Goal: Task Accomplishment & Management: Complete application form

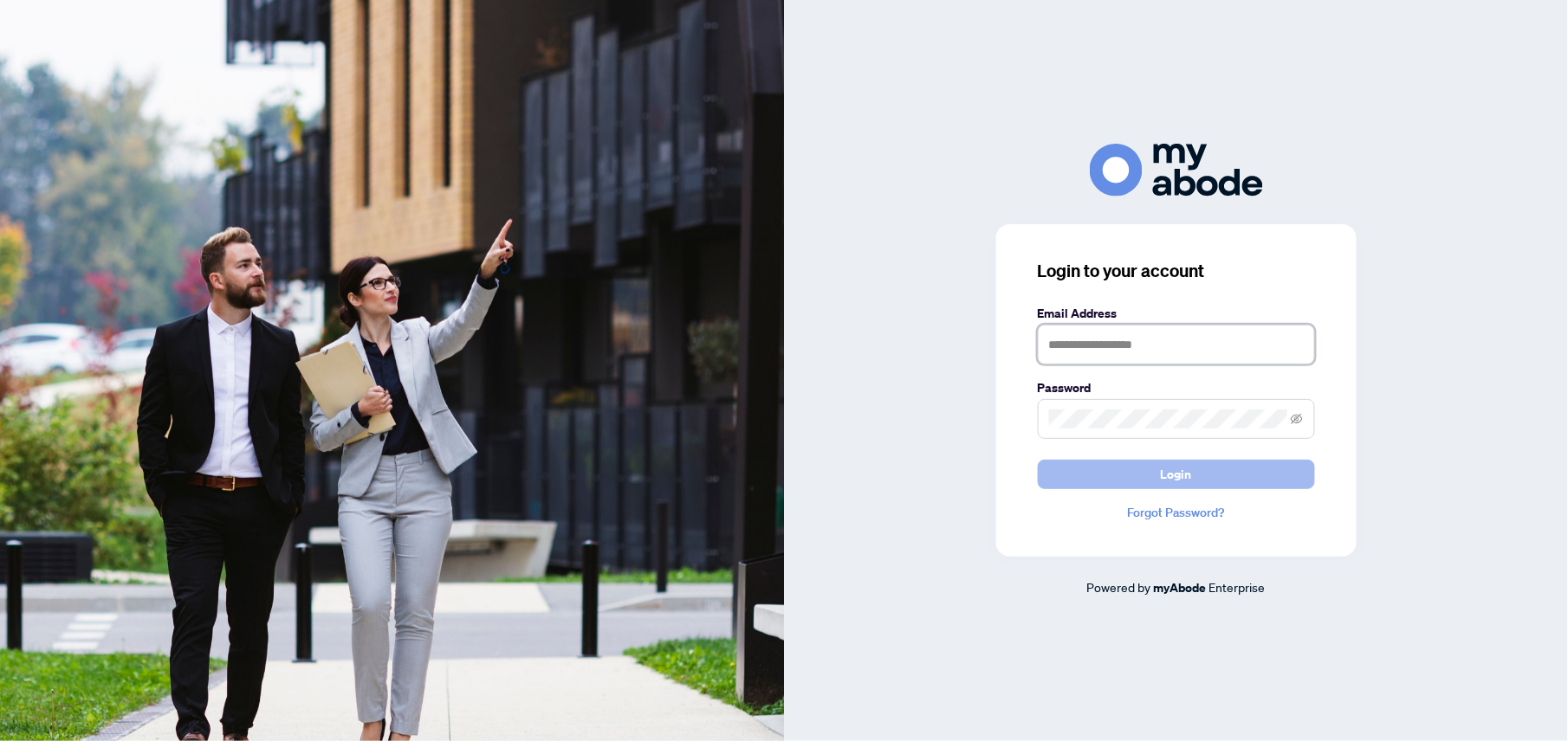
type input "**********"
click at [1252, 473] on button "Login" at bounding box center [1176, 475] width 277 height 30
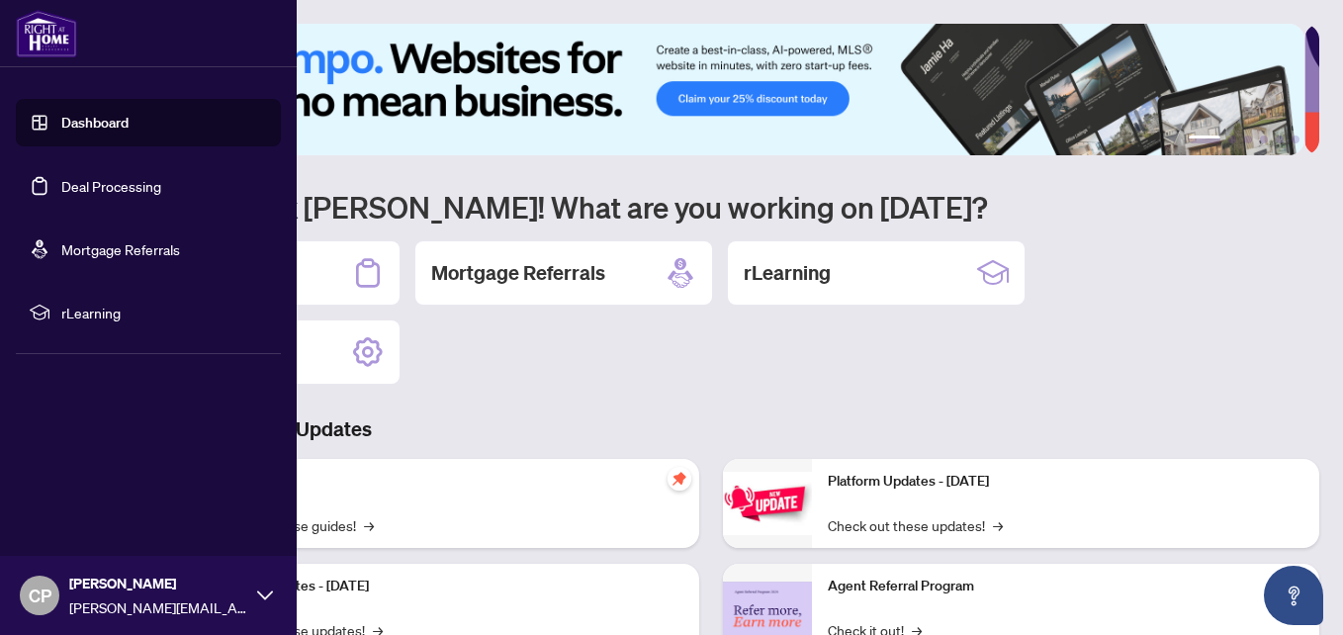
click at [148, 192] on link "Deal Processing" at bounding box center [111, 186] width 100 height 18
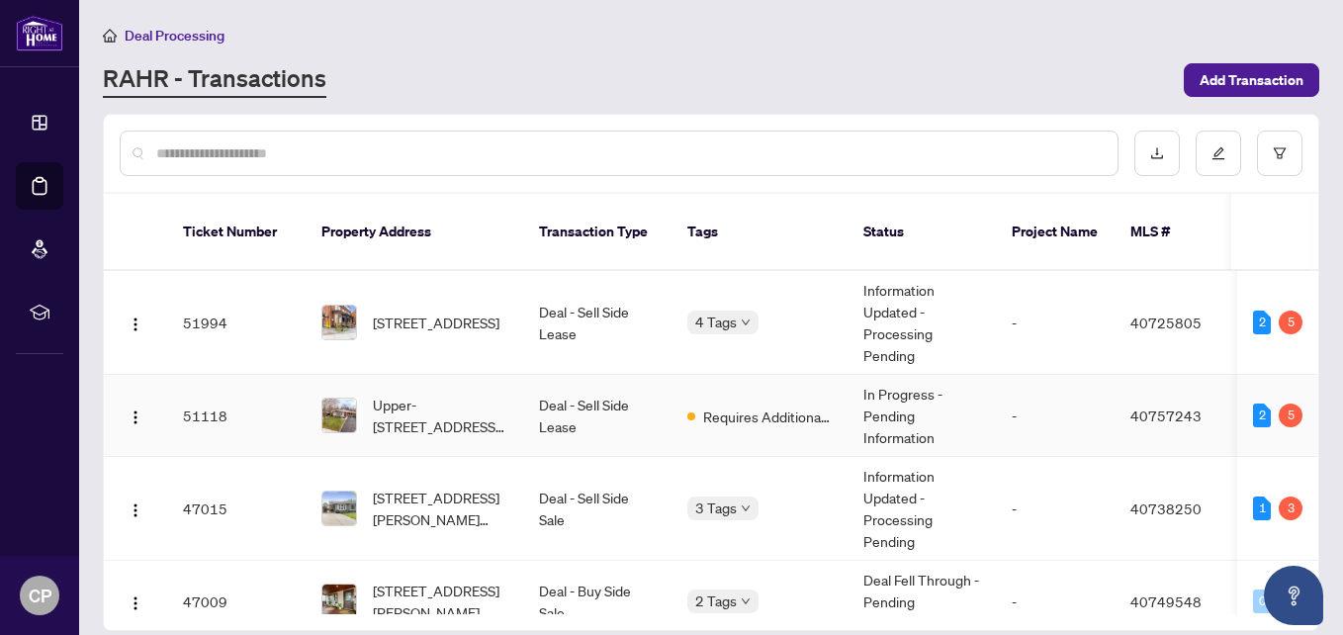
click at [434, 393] on span "Upper-[STREET_ADDRESS][PERSON_NAME]" at bounding box center [440, 414] width 134 height 43
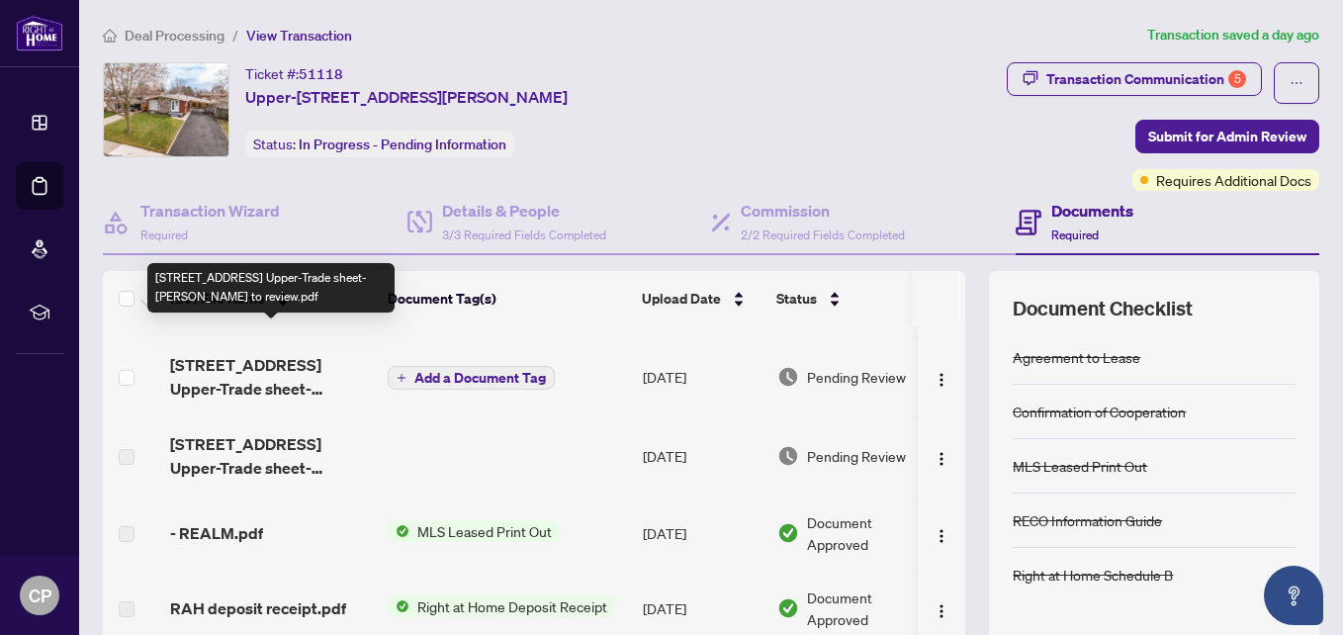
scroll to position [99, 0]
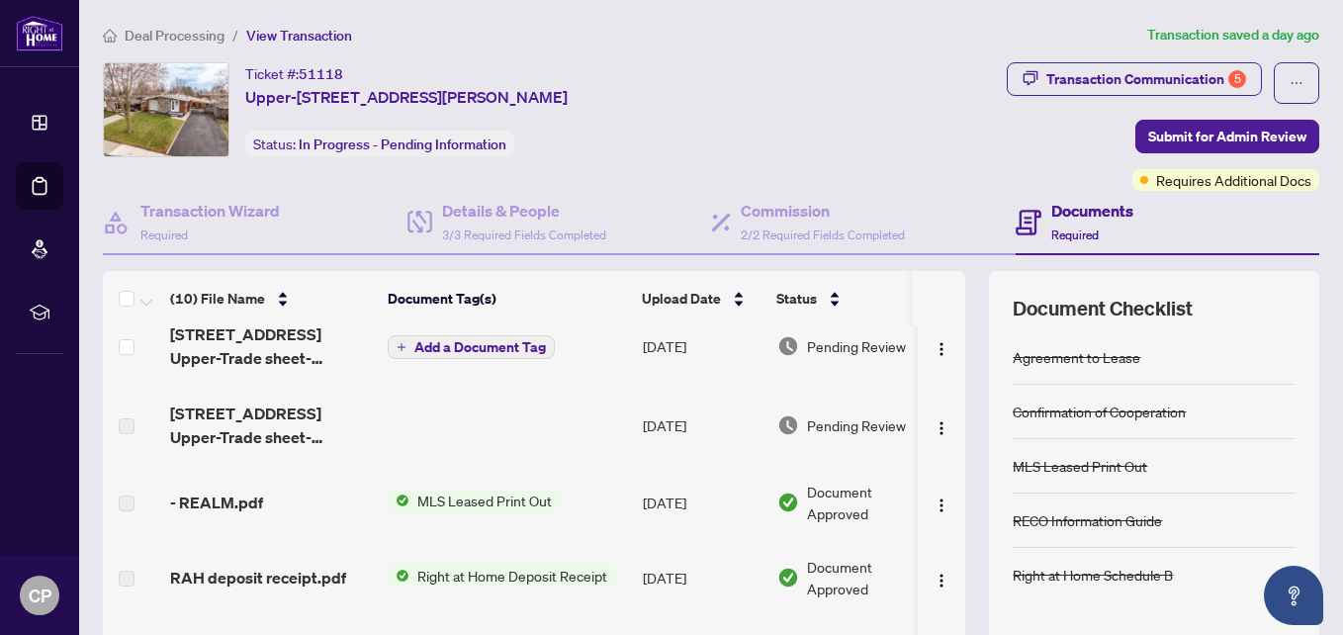
click at [314, 452] on td "67 Sunrise Dr Upper-Trade sheet-Jessica to review.pdf" at bounding box center [270, 425] width 217 height 79
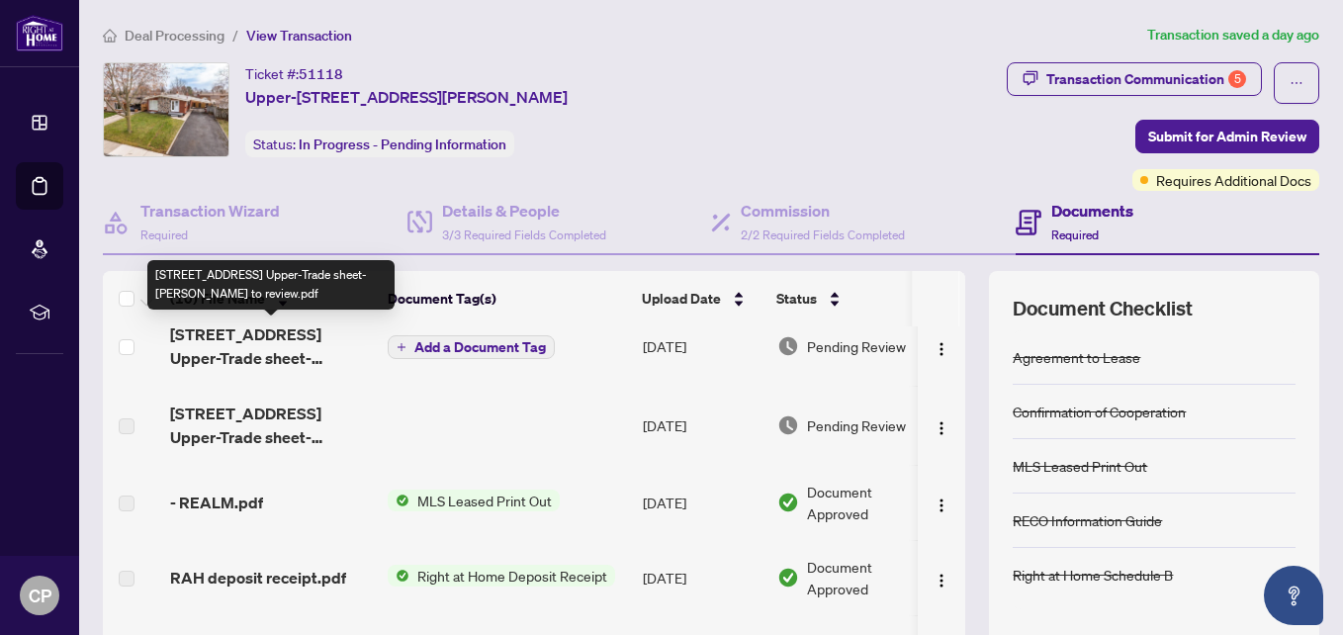
click at [331, 357] on span "67 Sunrise Dr Upper-Trade sheet-Curtis to review.pdf" at bounding box center [271, 345] width 202 height 47
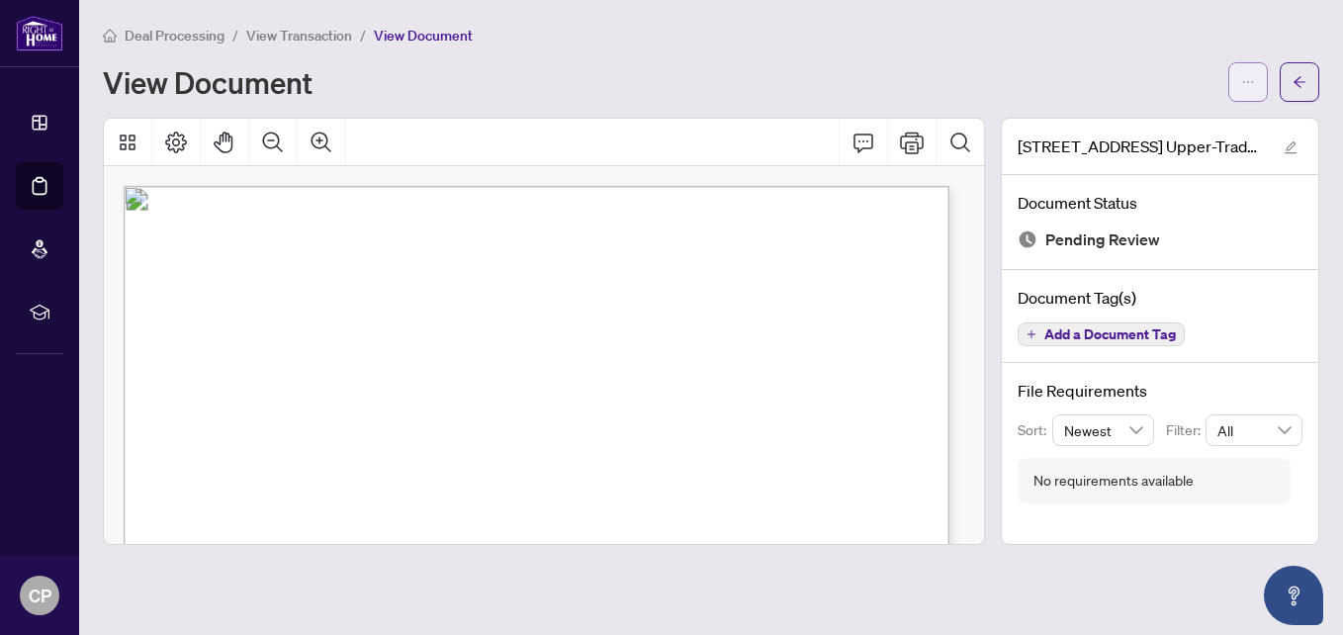
click at [1241, 99] on button "button" at bounding box center [1248, 82] width 40 height 40
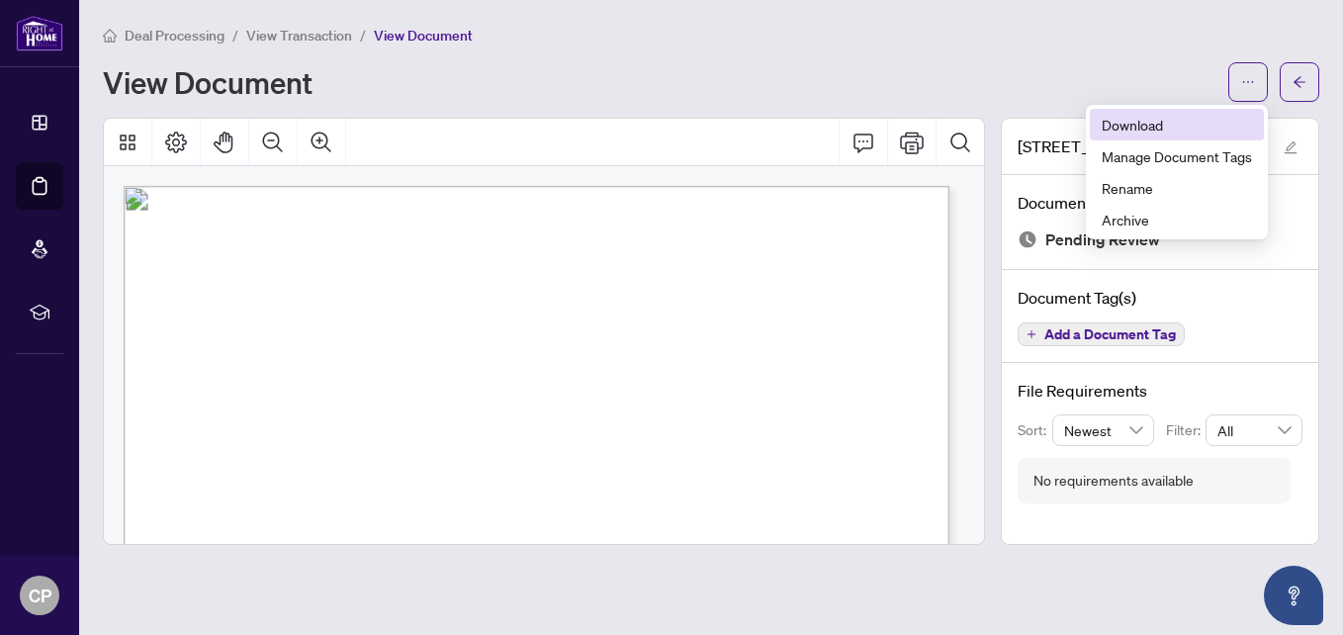
click at [1212, 122] on span "Download" at bounding box center [1176, 125] width 150 height 22
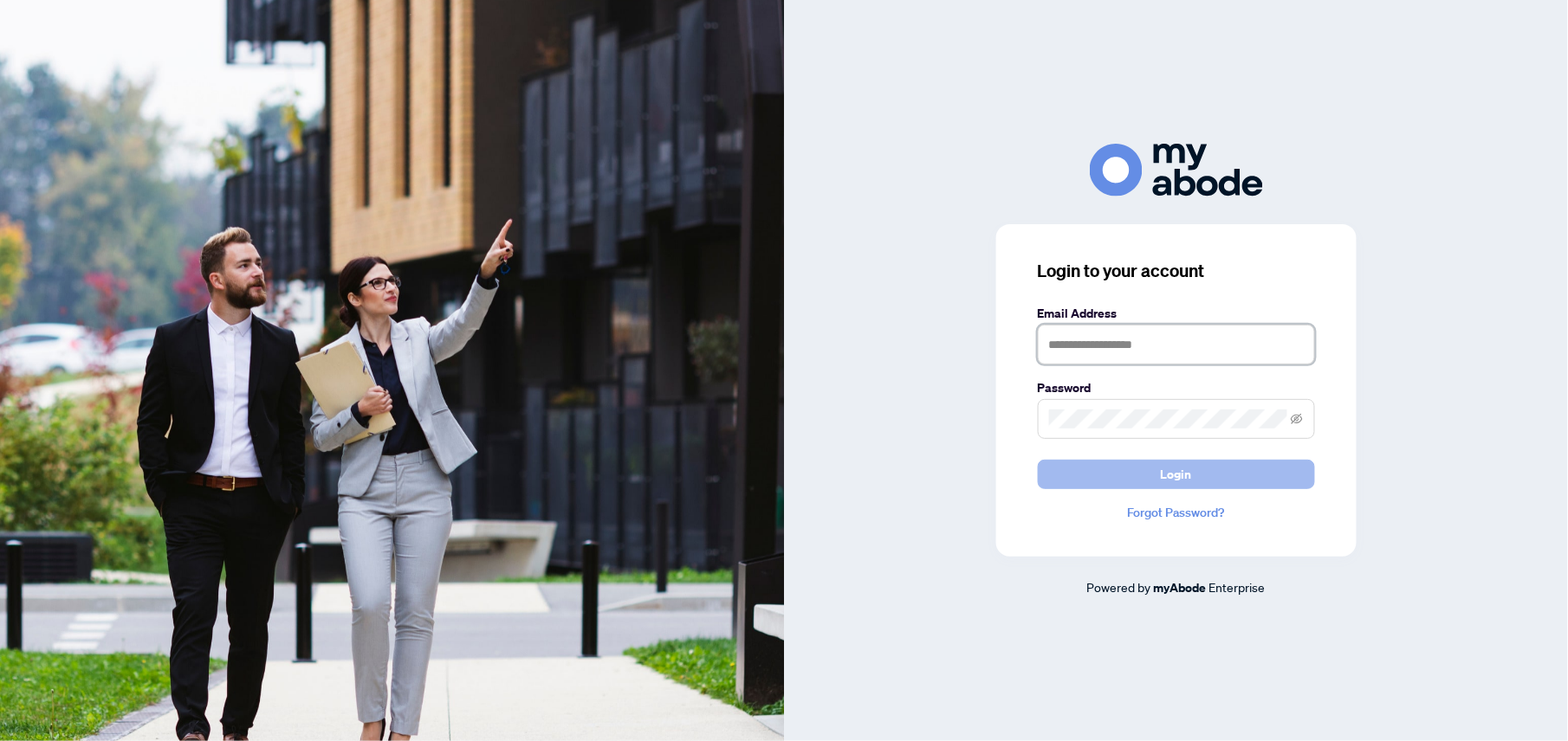
type input "**********"
click at [1144, 473] on button "Login" at bounding box center [1176, 475] width 277 height 30
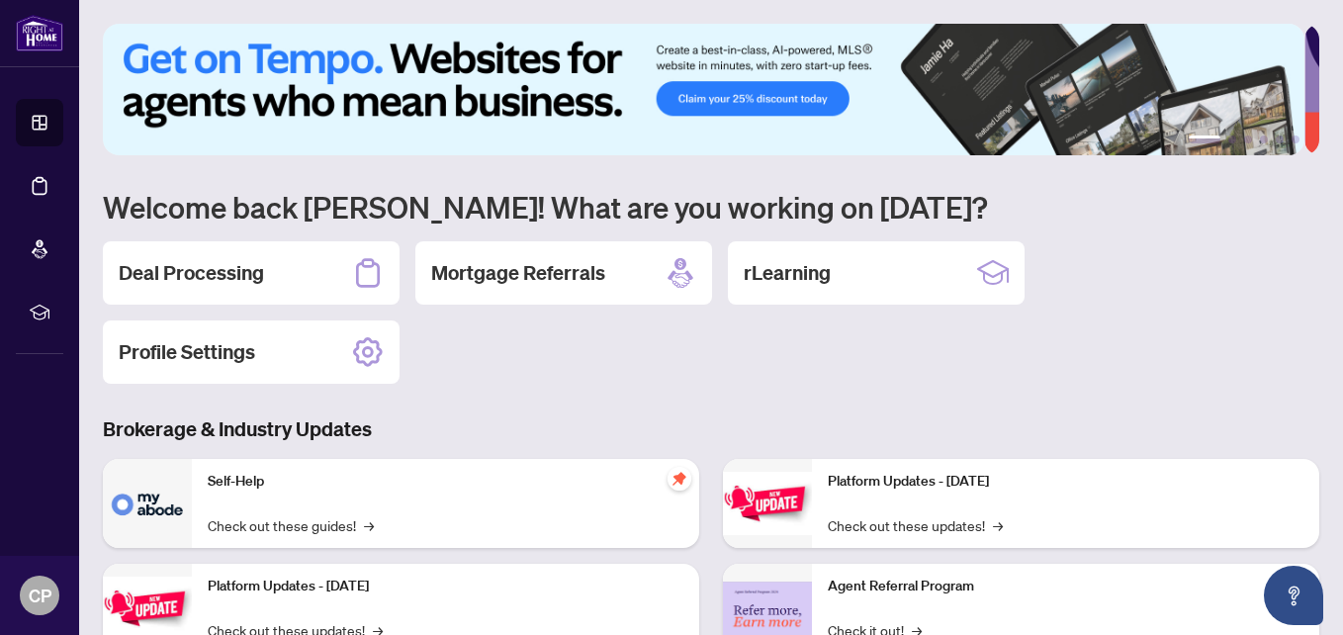
scroll to position [99, 0]
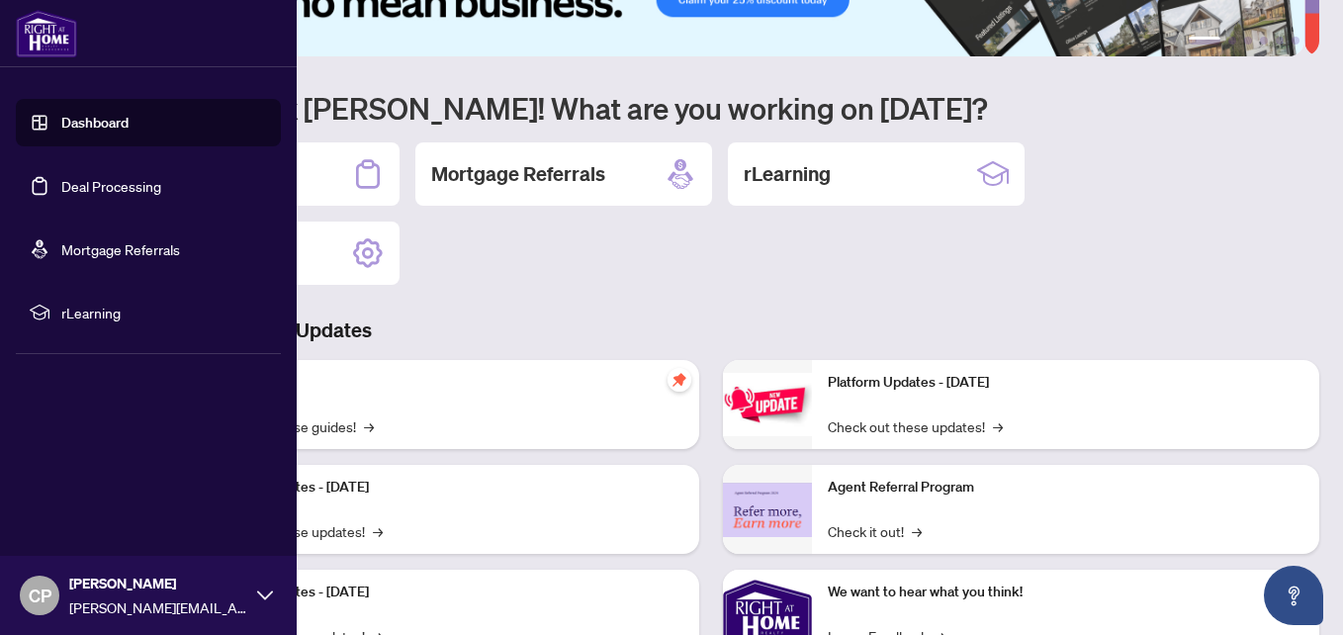
click at [63, 195] on link "Deal Processing" at bounding box center [111, 186] width 100 height 18
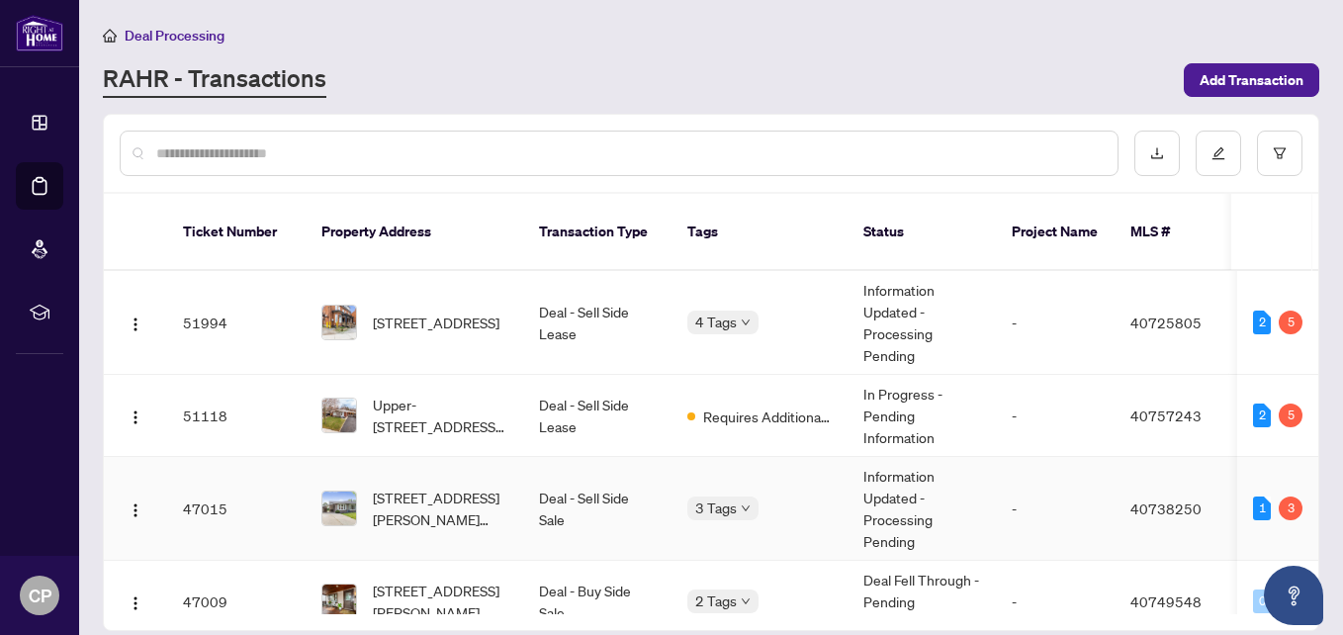
click at [505, 486] on span "[STREET_ADDRESS][PERSON_NAME][PERSON_NAME]" at bounding box center [440, 507] width 134 height 43
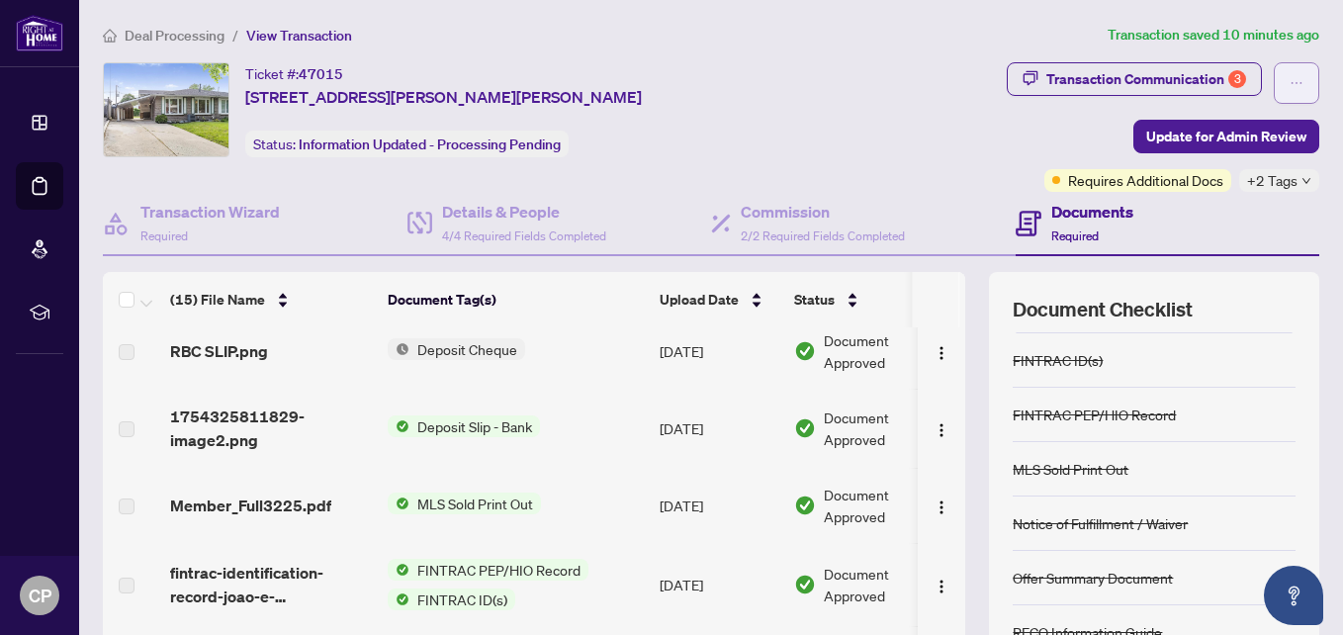
click at [1298, 78] on button "button" at bounding box center [1295, 83] width 45 height 42
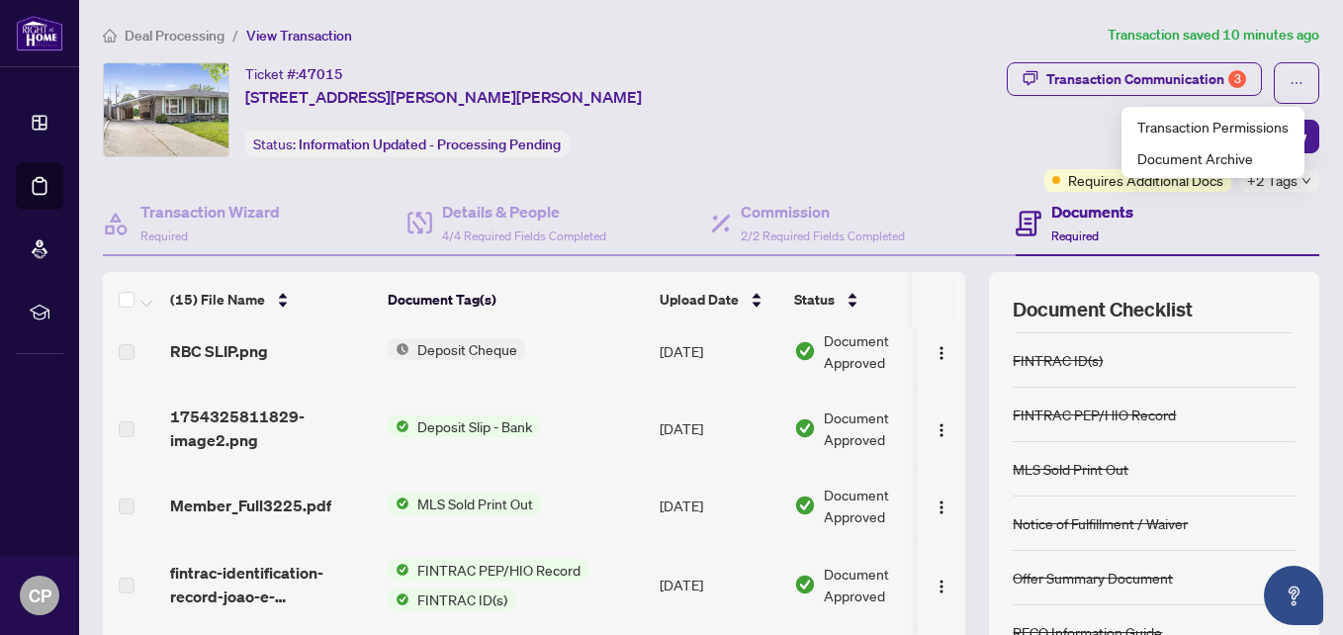
click at [1022, 136] on div "Transaction Communication 3 Update for Admin Review Requires Additional Docs +2…" at bounding box center [1073, 127] width 491 height 130
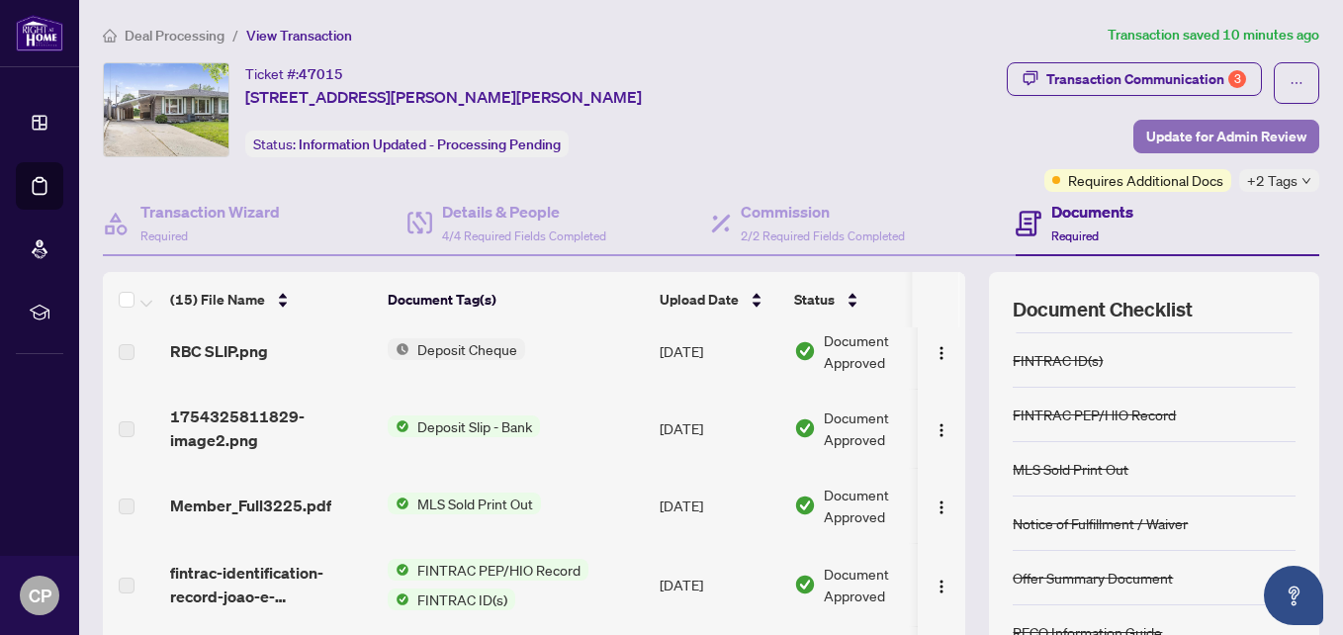
click at [1243, 146] on span "Update for Admin Review" at bounding box center [1226, 137] width 160 height 32
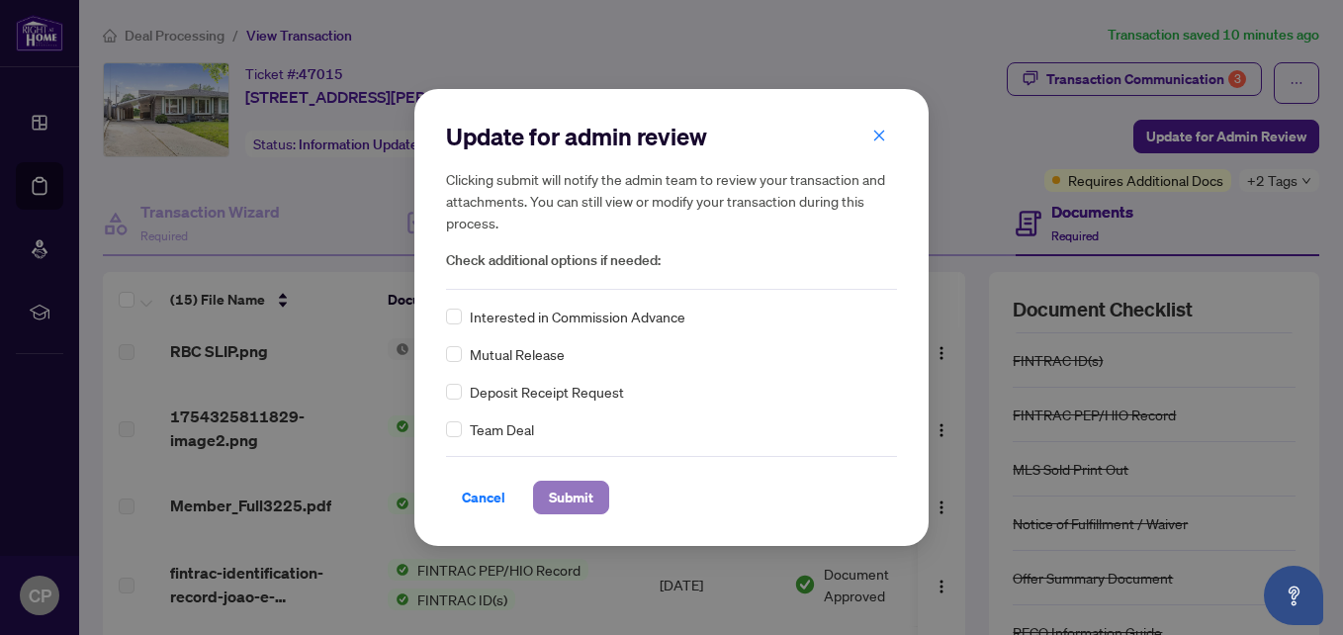
click at [568, 495] on span "Submit" at bounding box center [571, 497] width 44 height 32
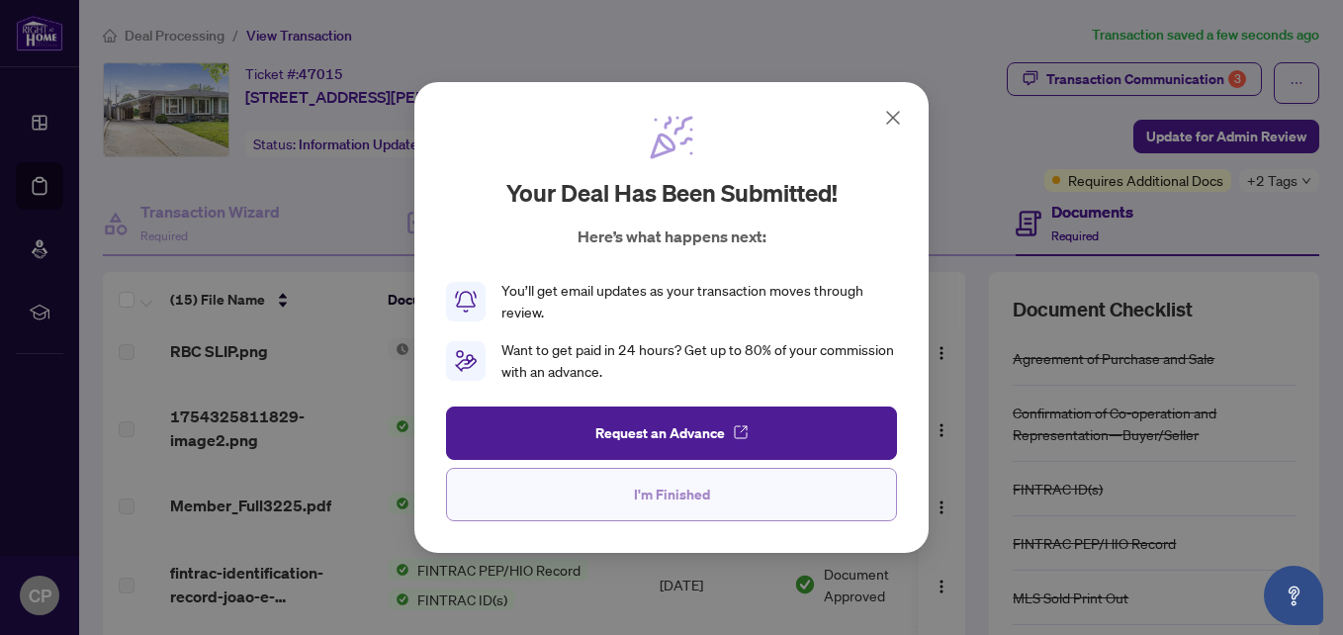
click at [678, 498] on span "I'm Finished" at bounding box center [672, 494] width 76 height 32
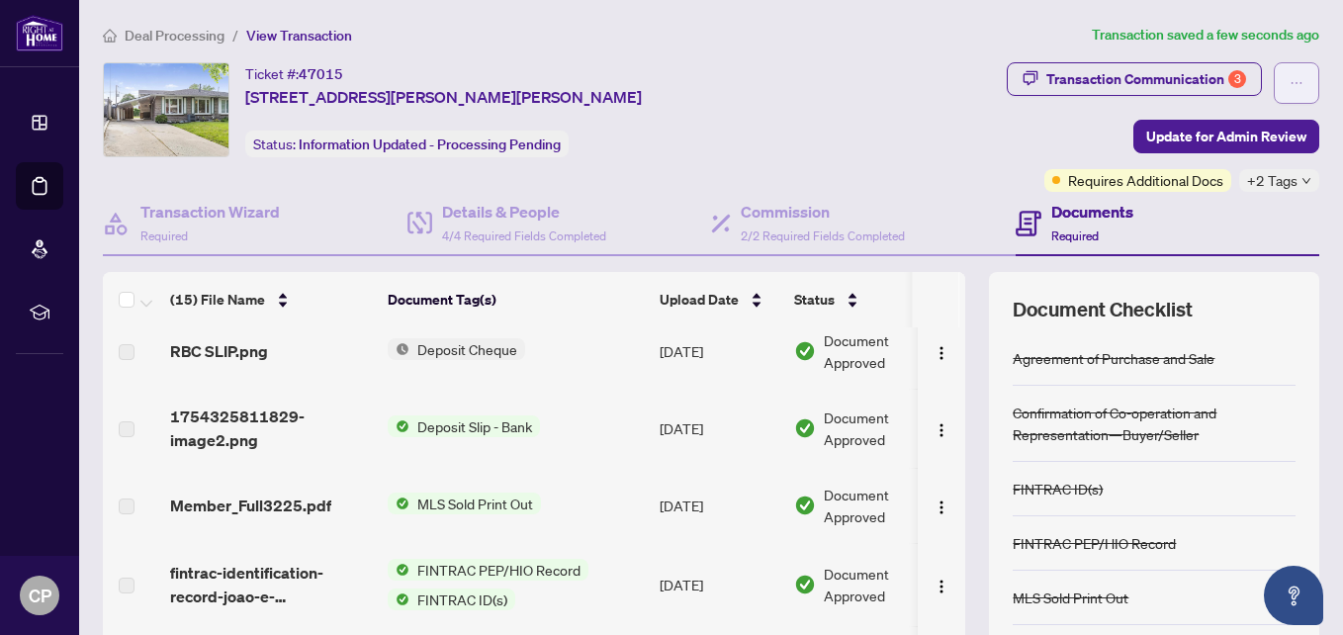
click at [1289, 81] on icon "ellipsis" at bounding box center [1296, 83] width 14 height 14
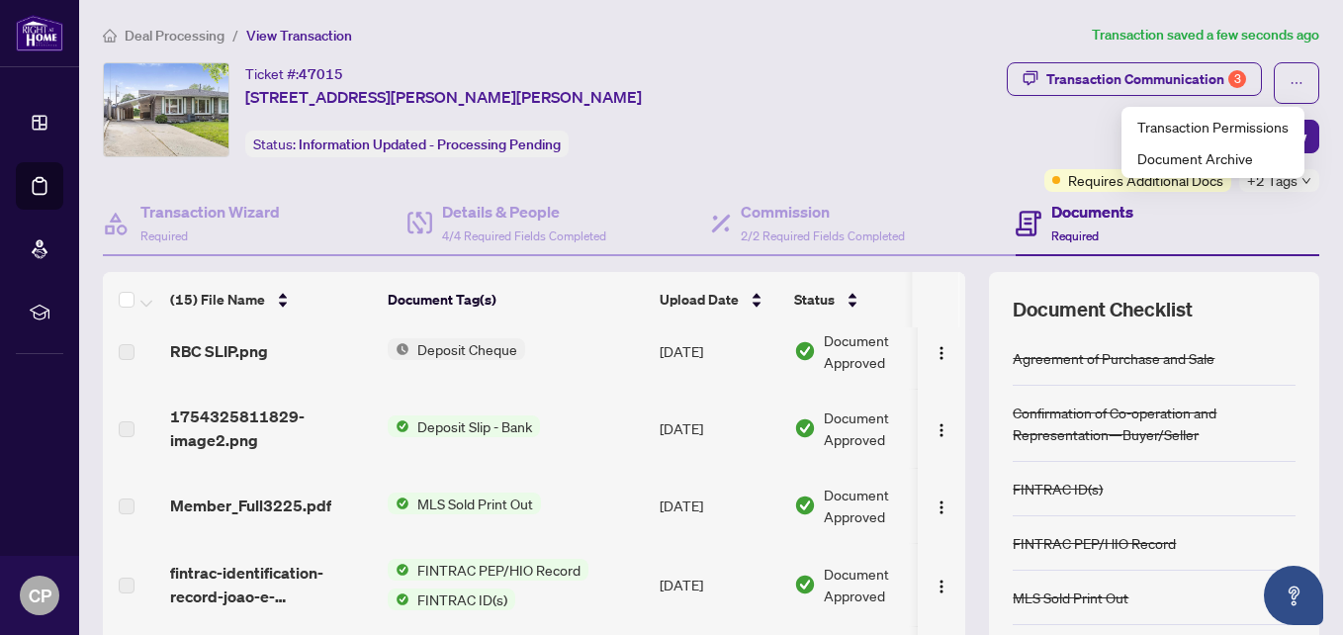
click at [1025, 152] on div "Transaction Communication 3 Update for Admin Review Requires Additional Docs +2…" at bounding box center [1073, 127] width 491 height 130
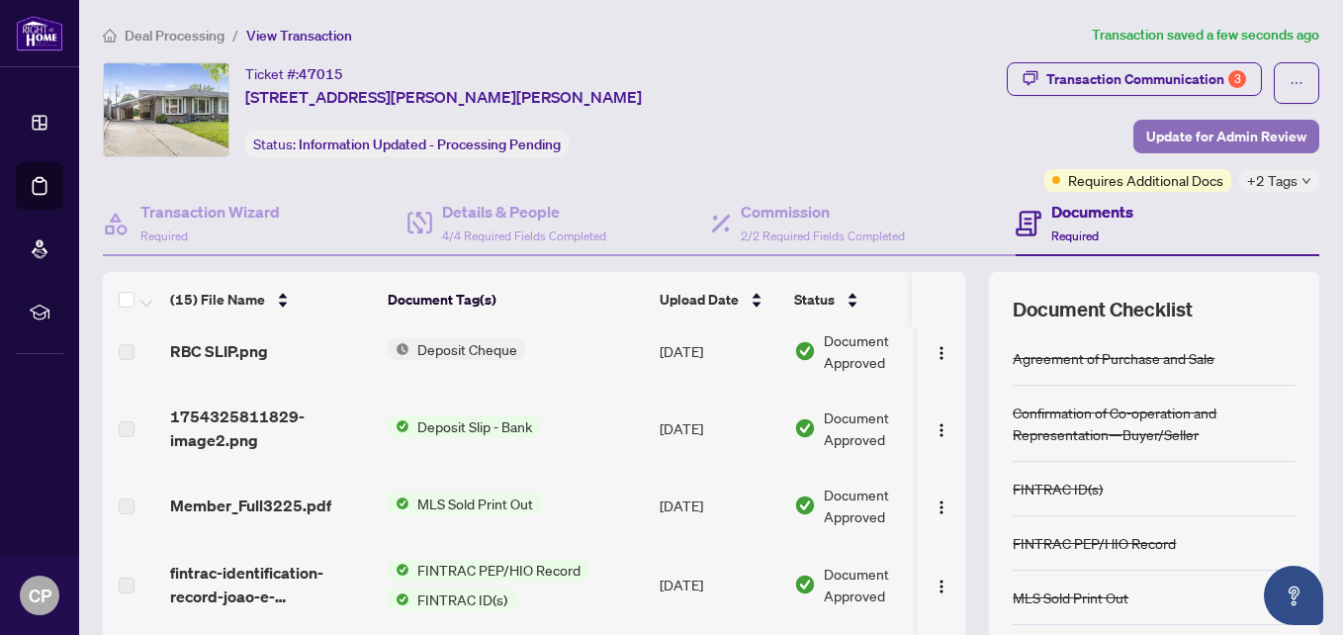
click at [1222, 135] on span "Update for Admin Review" at bounding box center [1226, 137] width 160 height 32
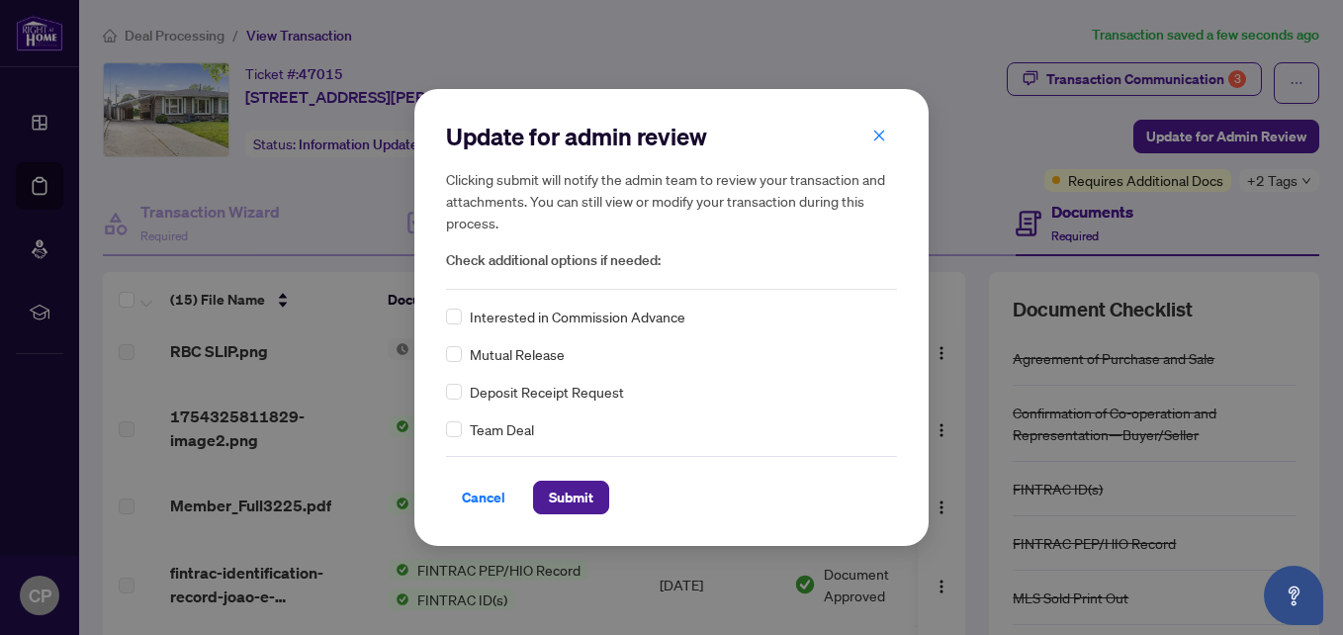
click at [891, 123] on button "button" at bounding box center [879, 136] width 40 height 34
